Goal: Transaction & Acquisition: Subscribe to service/newsletter

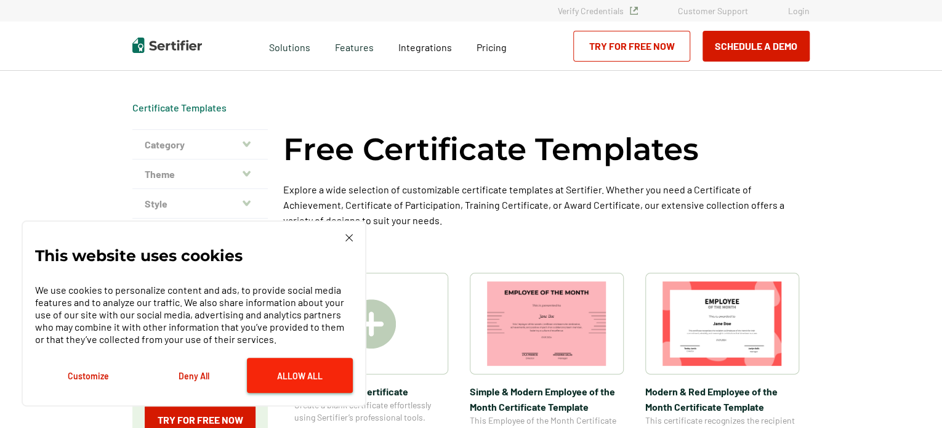
click at [283, 374] on button "Allow All" at bounding box center [300, 375] width 106 height 35
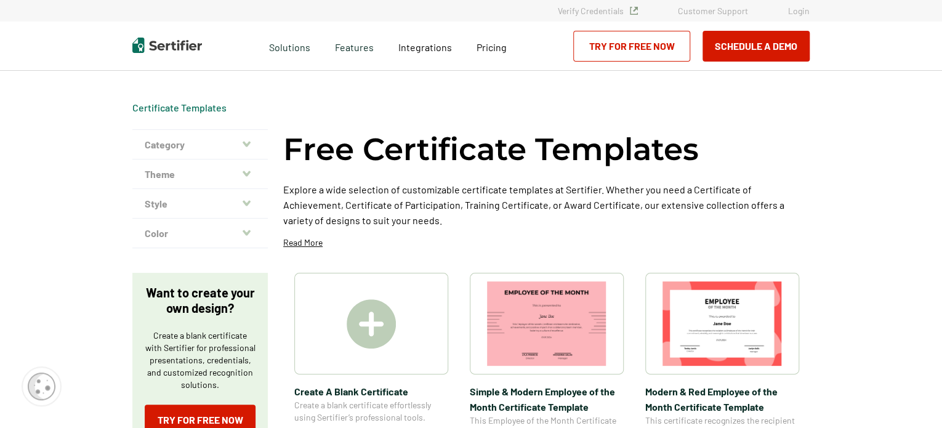
click at [413, 341] on div at bounding box center [371, 324] width 154 height 102
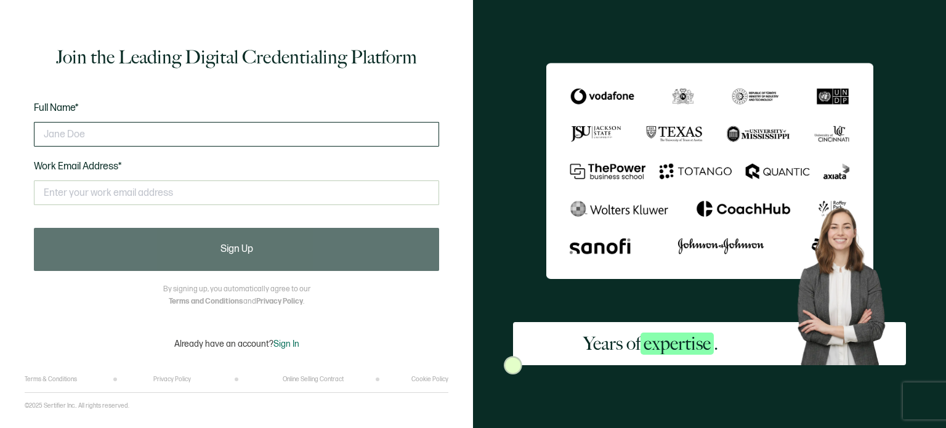
click at [221, 131] on input "text" at bounding box center [236, 134] width 405 height 25
